Goal: Find specific page/section: Find specific page/section

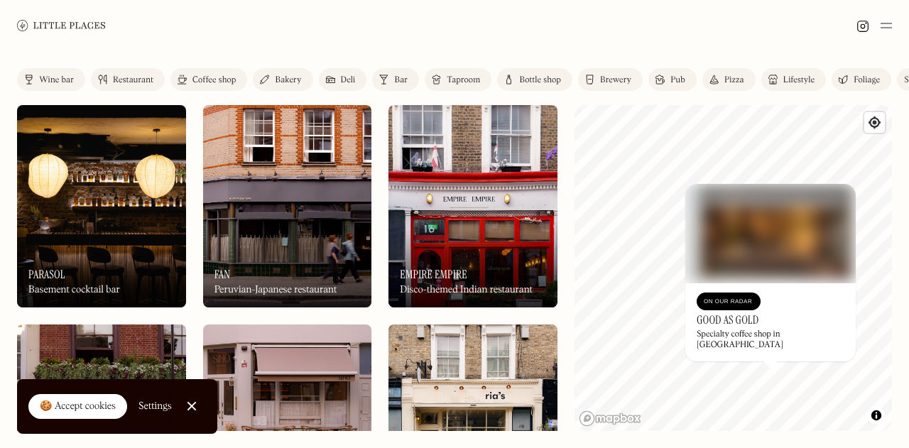
click at [632, 420] on div "© Mapbox © OpenStreetMap Improve this map On Our Radar Good As Gold Specialty c…" at bounding box center [733, 268] width 317 height 326
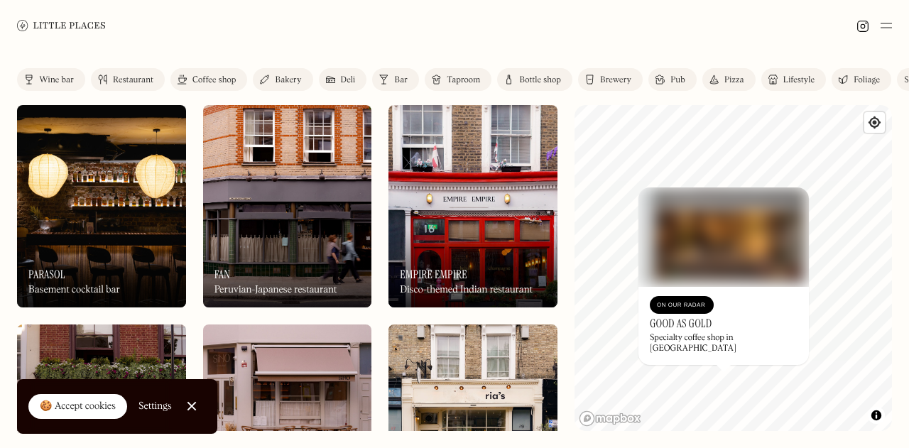
click at [787, 435] on div "Label Wine bar Restaurant Coffee shop Bakery Deli Bar Taproom Bottle shop Brewe…" at bounding box center [454, 249] width 909 height 397
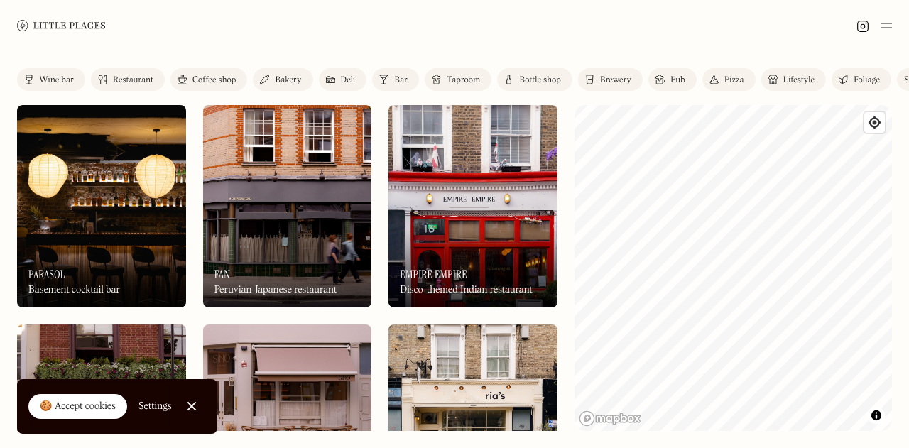
click at [572, 385] on div "Label Wine bar Restaurant Coffee shop Bakery Deli Bar Taproom Bottle shop Brewe…" at bounding box center [454, 249] width 909 height 397
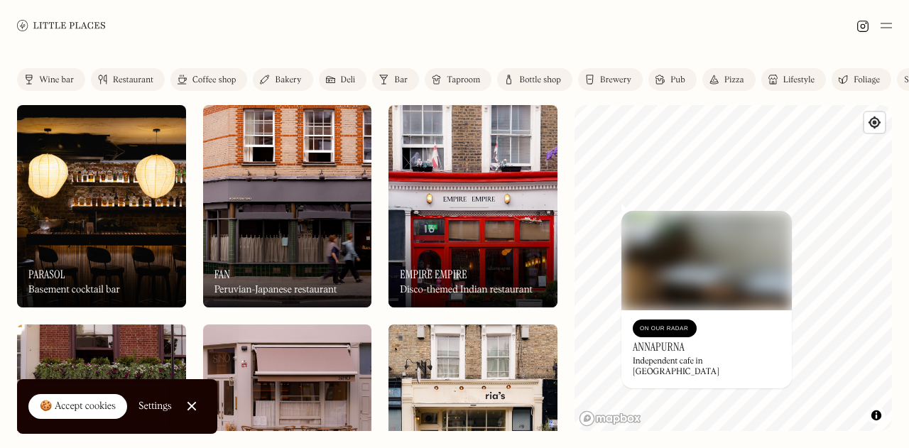
click at [686, 290] on img at bounding box center [706, 260] width 170 height 99
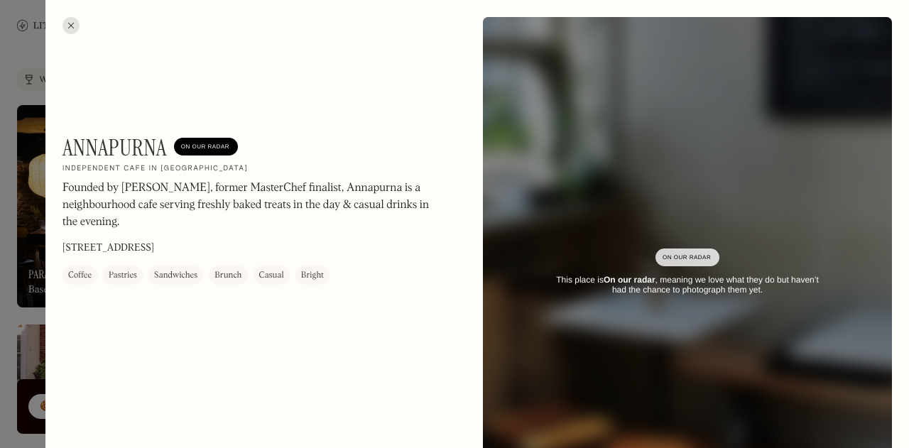
drag, startPoint x: 325, startPoint y: 250, endPoint x: 62, endPoint y: 248, distance: 262.1
click at [62, 248] on div "Annapurna On Our Radar Independent cafe in [GEOGRAPHIC_DATA] Founded by [PERSON…" at bounding box center [253, 209] width 383 height 151
copy p "[STREET_ADDRESS]"
click at [61, 23] on div "Annapurna On Our Radar Independent cafe in [GEOGRAPHIC_DATA] Founded by [PERSON…" at bounding box center [477, 272] width 864 height 545
click at [72, 28] on div at bounding box center [70, 25] width 17 height 17
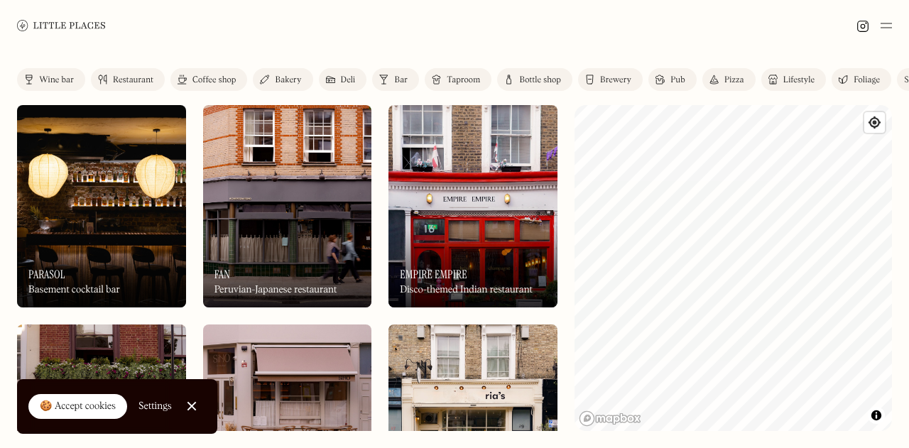
click at [595, 447] on html "Places Map Store About Apply 🍪 Accept cookies Settings Close Cookie Popup Close…" at bounding box center [454, 224] width 909 height 448
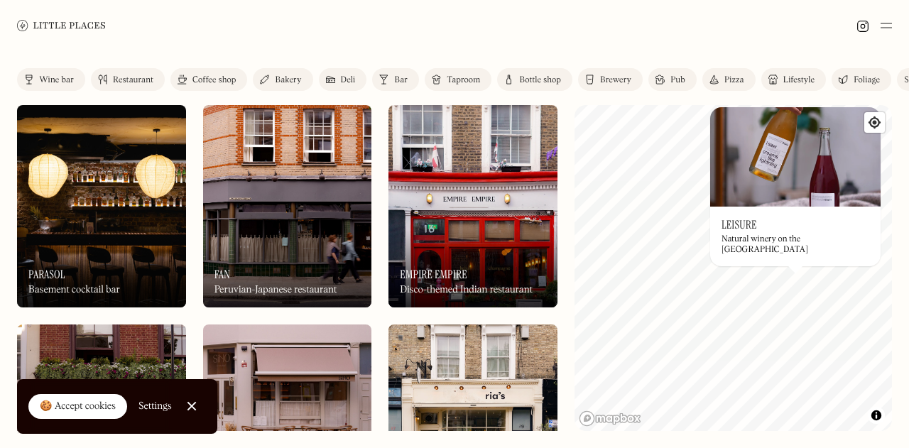
click at [691, 298] on div "© Mapbox © OpenStreetMap Improve this map On Our Radar Leisure Natural winery o…" at bounding box center [733, 268] width 317 height 326
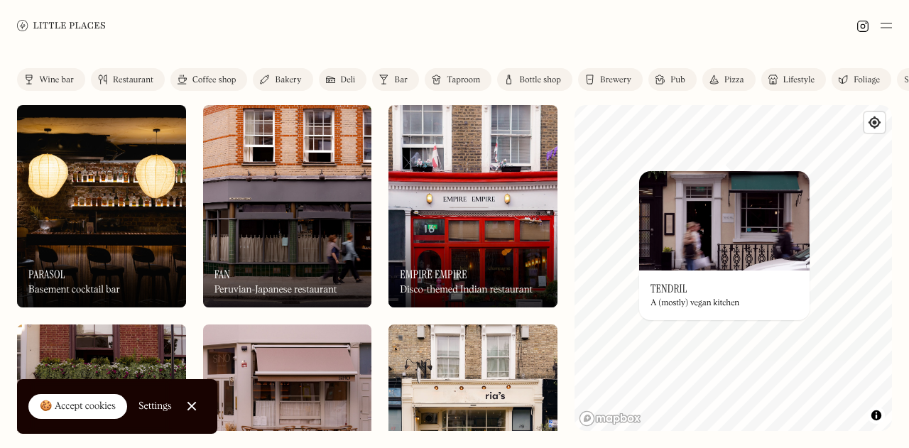
click at [695, 269] on div "© Mapbox © OpenStreetMap Improve this map On Our Radar Tendril A (mostly) vegan…" at bounding box center [733, 268] width 317 height 326
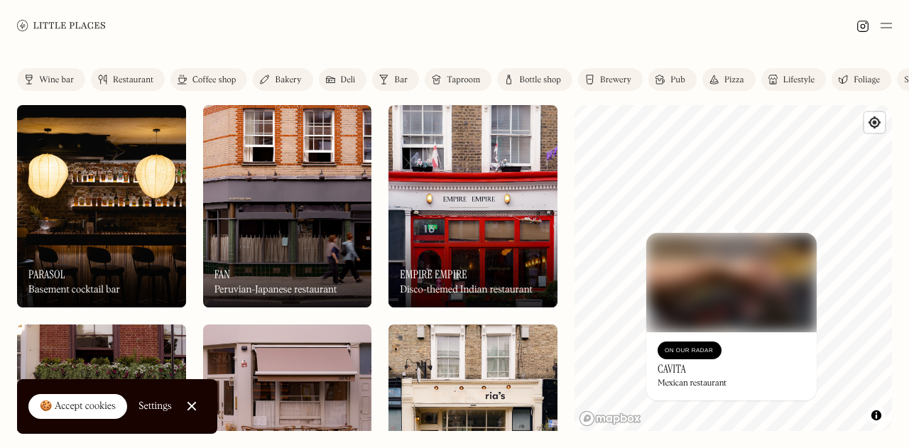
click at [905, 377] on div "Label Wine bar Restaurant Coffee shop Bakery Deli Bar Taproom Bottle shop Brewe…" at bounding box center [454, 249] width 909 height 397
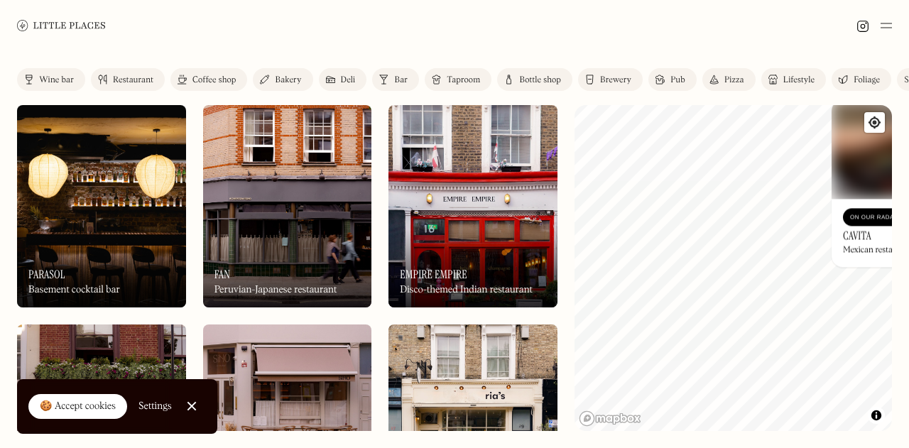
click at [874, 246] on div "© Mapbox © OpenStreetMap Improve this map On Our Radar Cavita Mexican restauran…" at bounding box center [733, 268] width 317 height 326
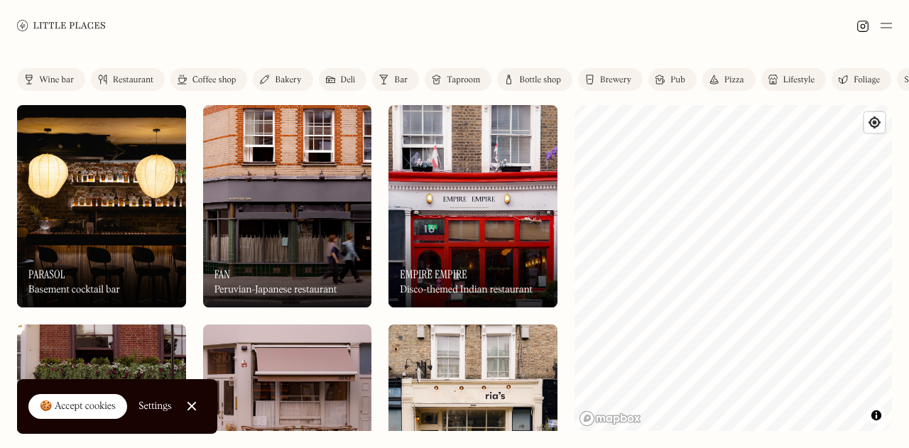
click at [907, 245] on div "Label Wine bar Restaurant Coffee shop Bakery Deli Bar Taproom Bottle shop Brewe…" at bounding box center [454, 249] width 909 height 397
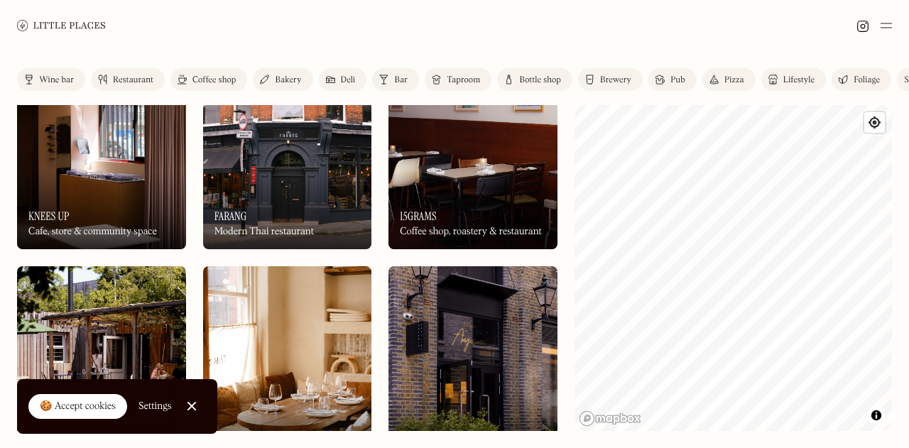
scroll to position [1155, 0]
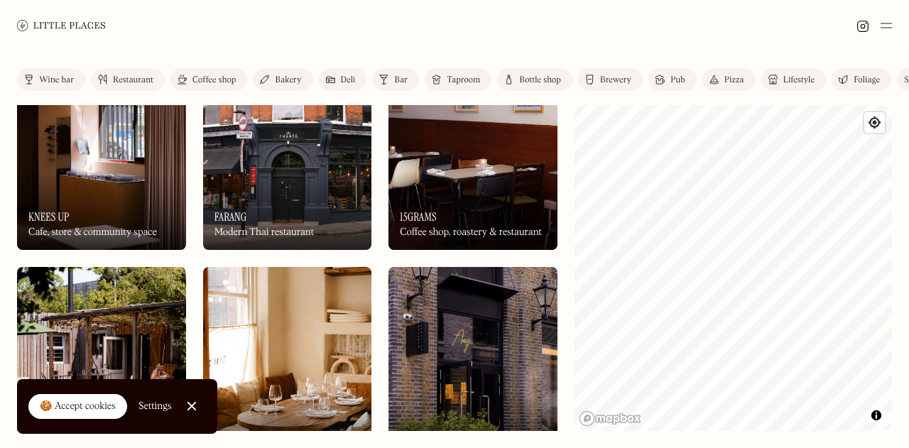
click at [494, 209] on div "On Our Radar 15grams Coffee shop, roastery & restaurant" at bounding box center [472, 211] width 169 height 78
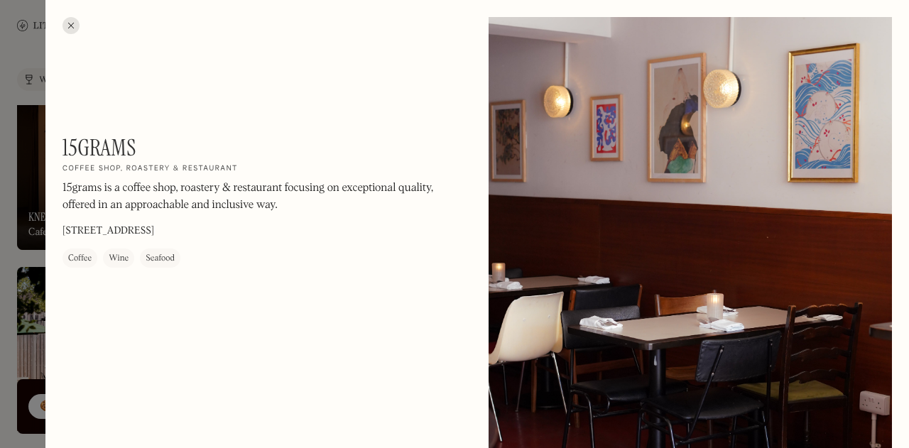
click at [70, 21] on div at bounding box center [70, 25] width 17 height 17
